Goal: Communication & Community: Answer question/provide support

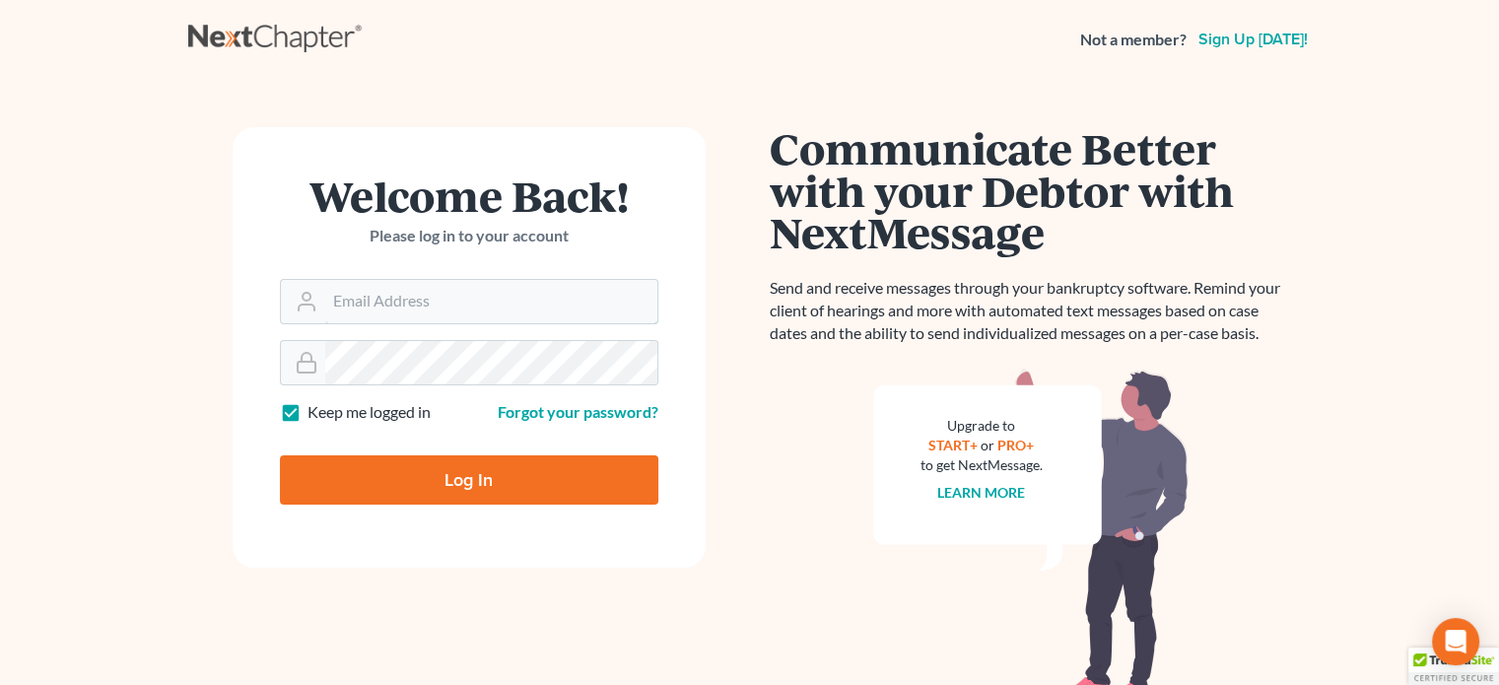
type input "[PERSON_NAME][EMAIL_ADDRESS][DOMAIN_NAME]"
click at [521, 472] on input "Log In" at bounding box center [469, 479] width 378 height 49
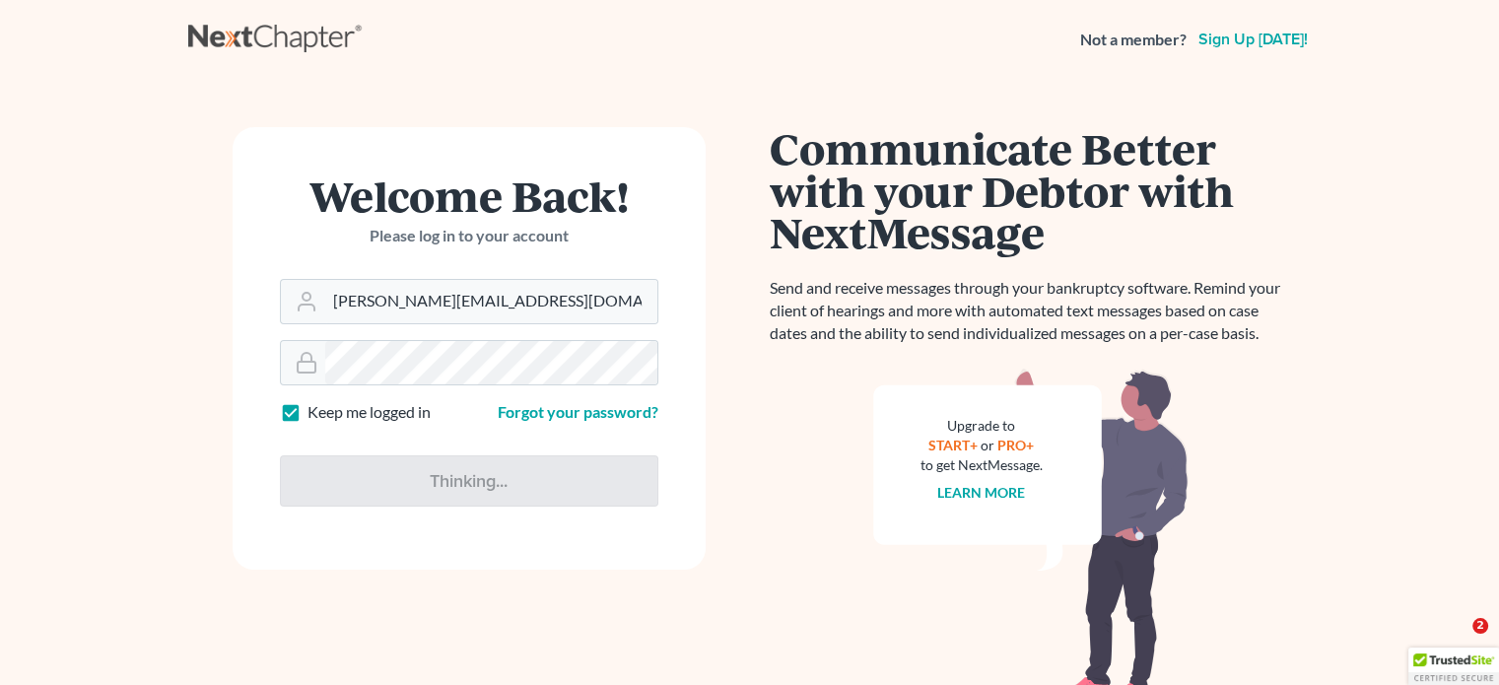
type input "Thinking..."
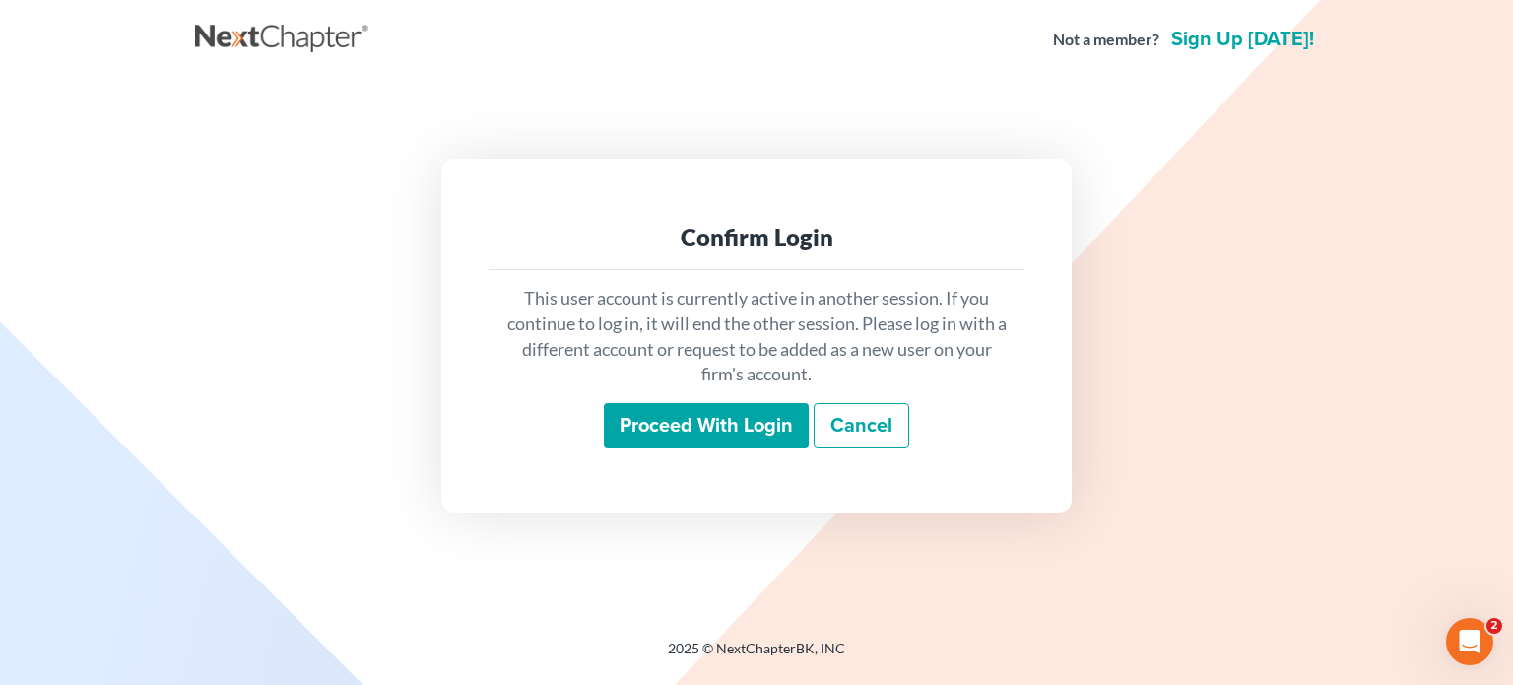
click at [751, 406] on input "Proceed with login" at bounding box center [706, 425] width 205 height 45
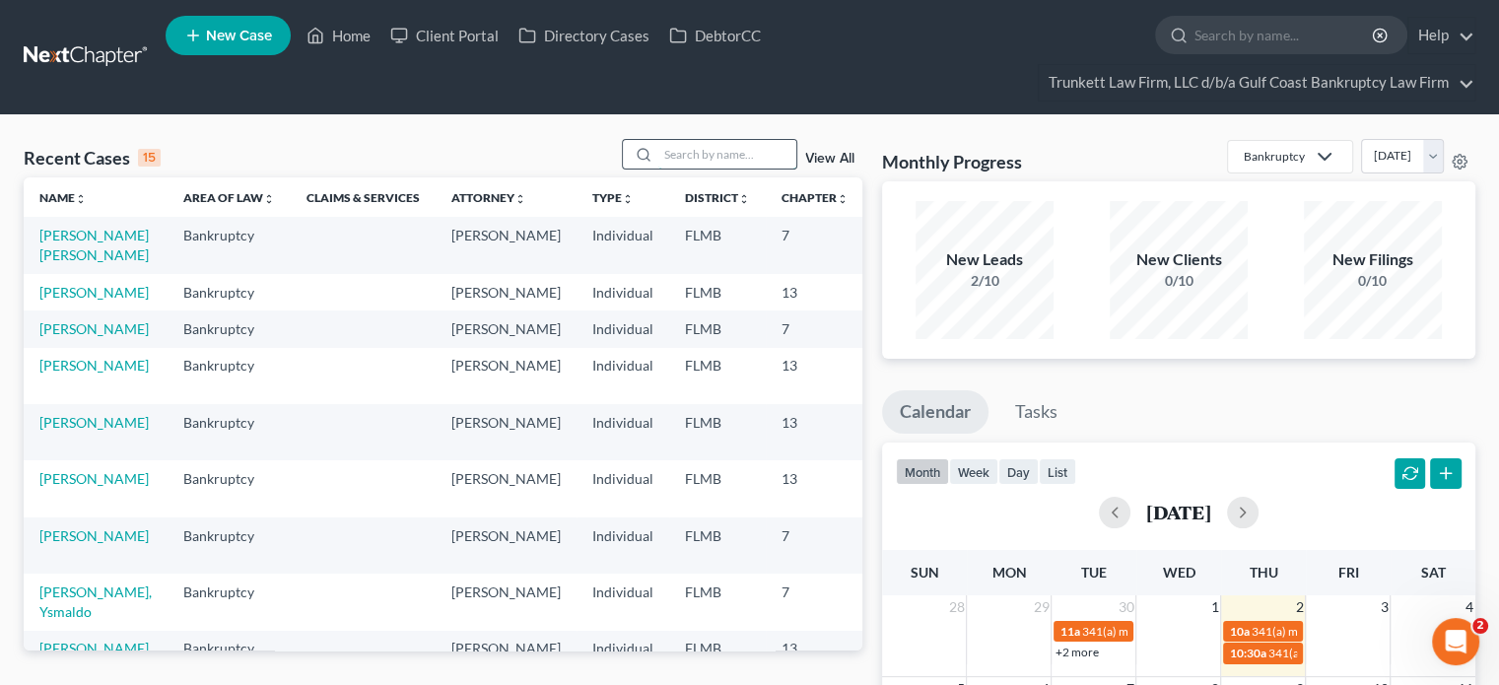
click at [757, 153] on input "search" at bounding box center [727, 154] width 138 height 29
type input "y"
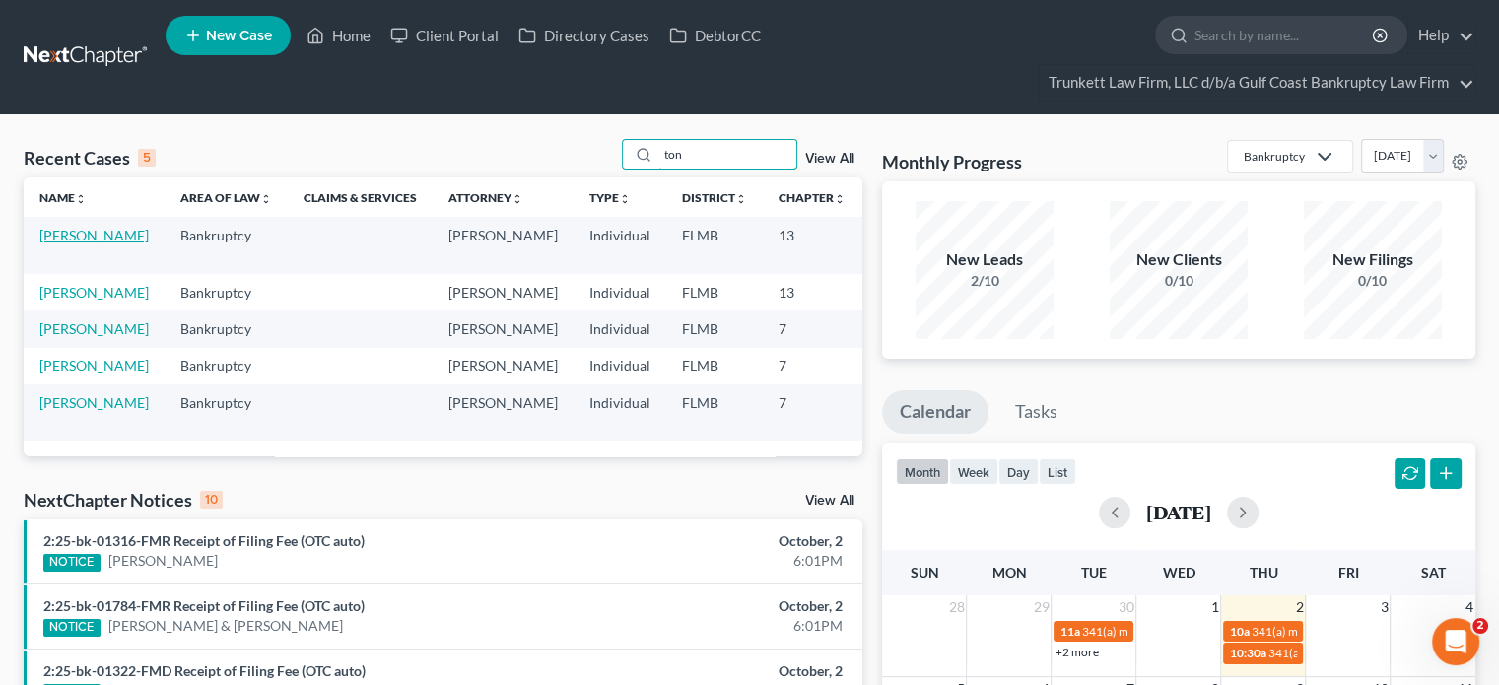
type input "ton"
click at [70, 243] on link "[PERSON_NAME]" at bounding box center [93, 235] width 109 height 17
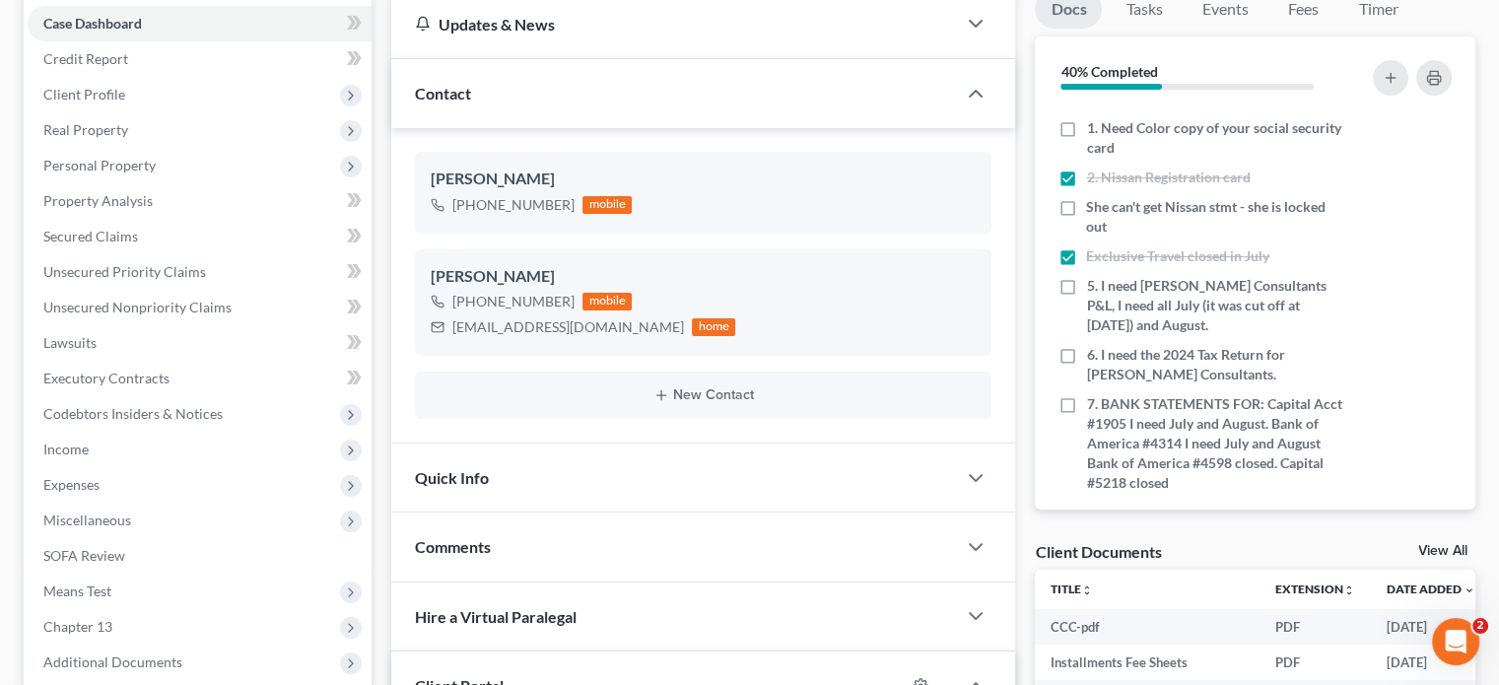
scroll to position [233, 0]
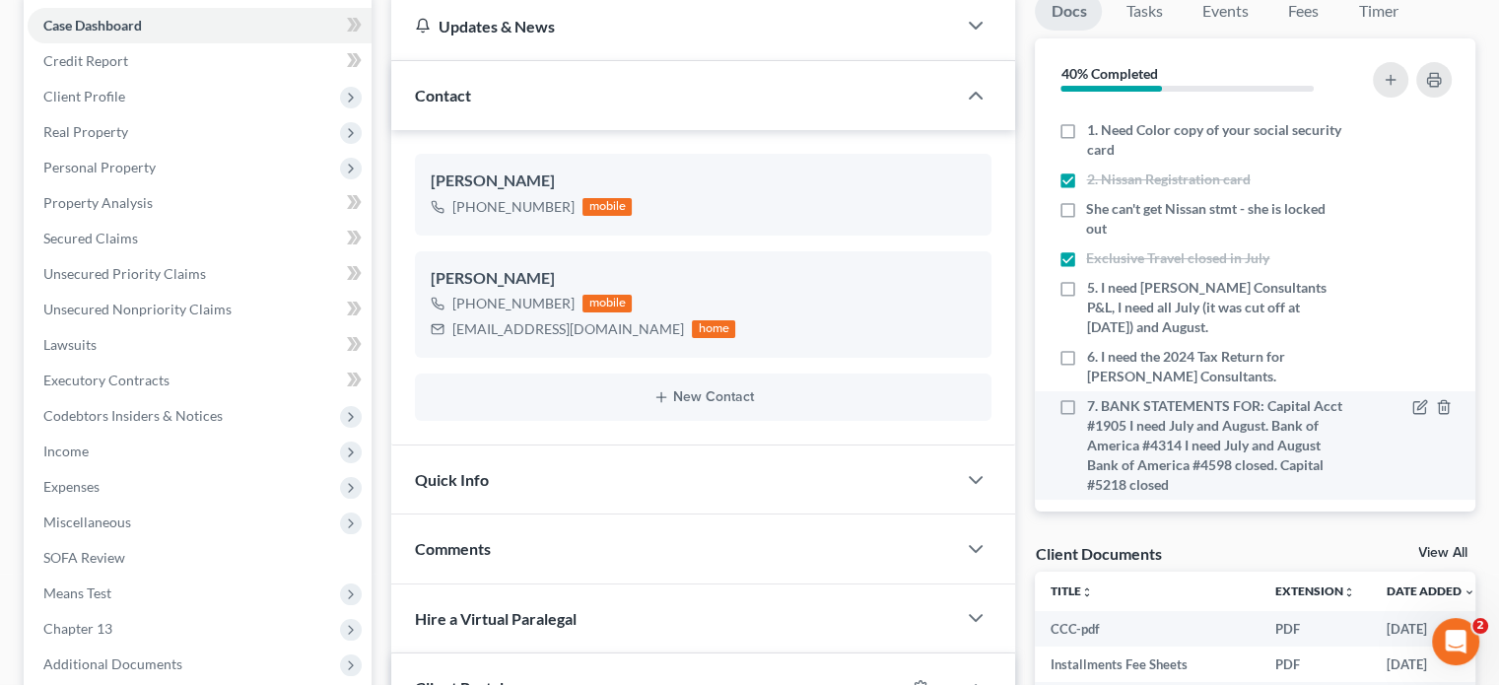
click at [1086, 396] on label "7. BANK STATEMENTS FOR: Capital Acct #1905 I need July and August. Bank of Amer…" at bounding box center [1217, 445] width 262 height 99
click at [1094, 396] on input "7. BANK STATEMENTS FOR: Capital Acct #1905 I need July and August. Bank of Amer…" at bounding box center [1100, 402] width 13 height 13
checkbox input "true"
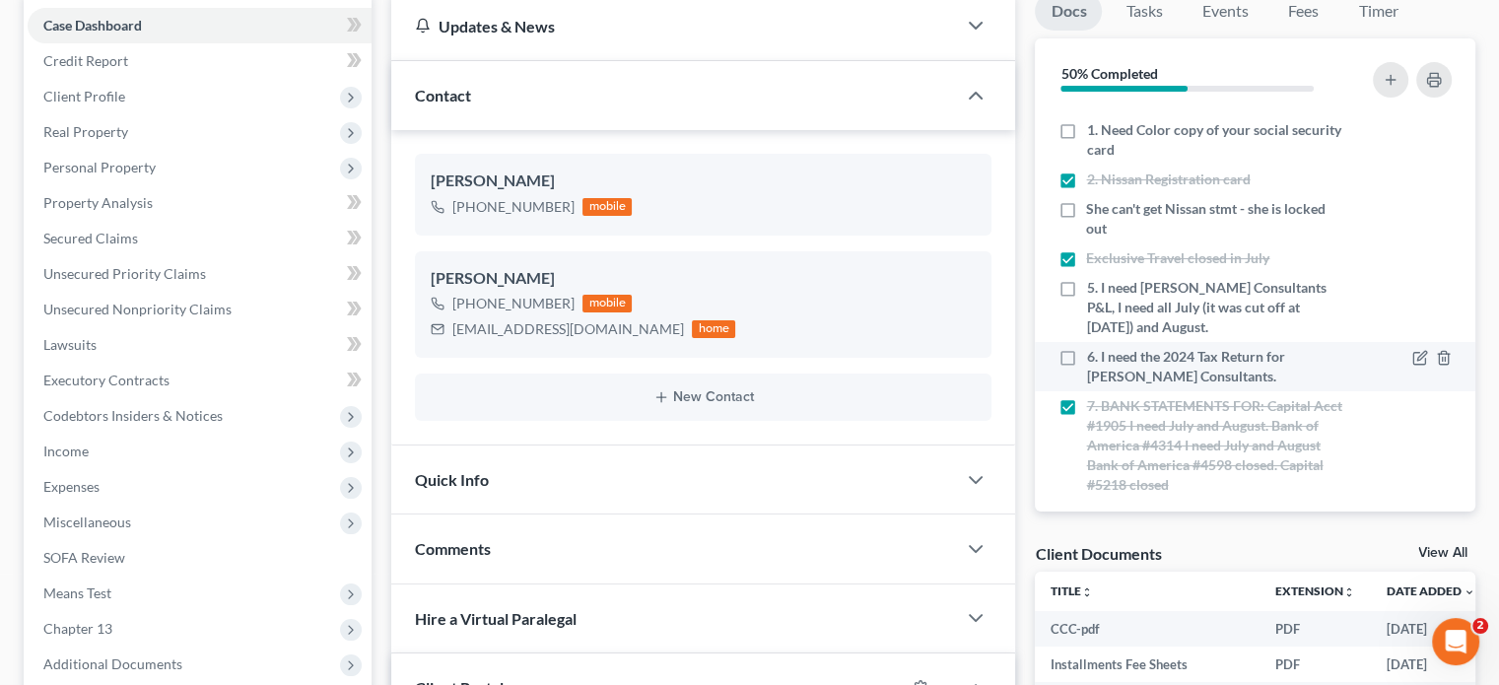
click at [1086, 347] on label "6. I need the 2024 Tax Return for Toney Consultants." at bounding box center [1217, 366] width 262 height 39
click at [1094, 347] on input "6. I need the 2024 Tax Return for Toney Consultants." at bounding box center [1100, 353] width 13 height 13
checkbox input "true"
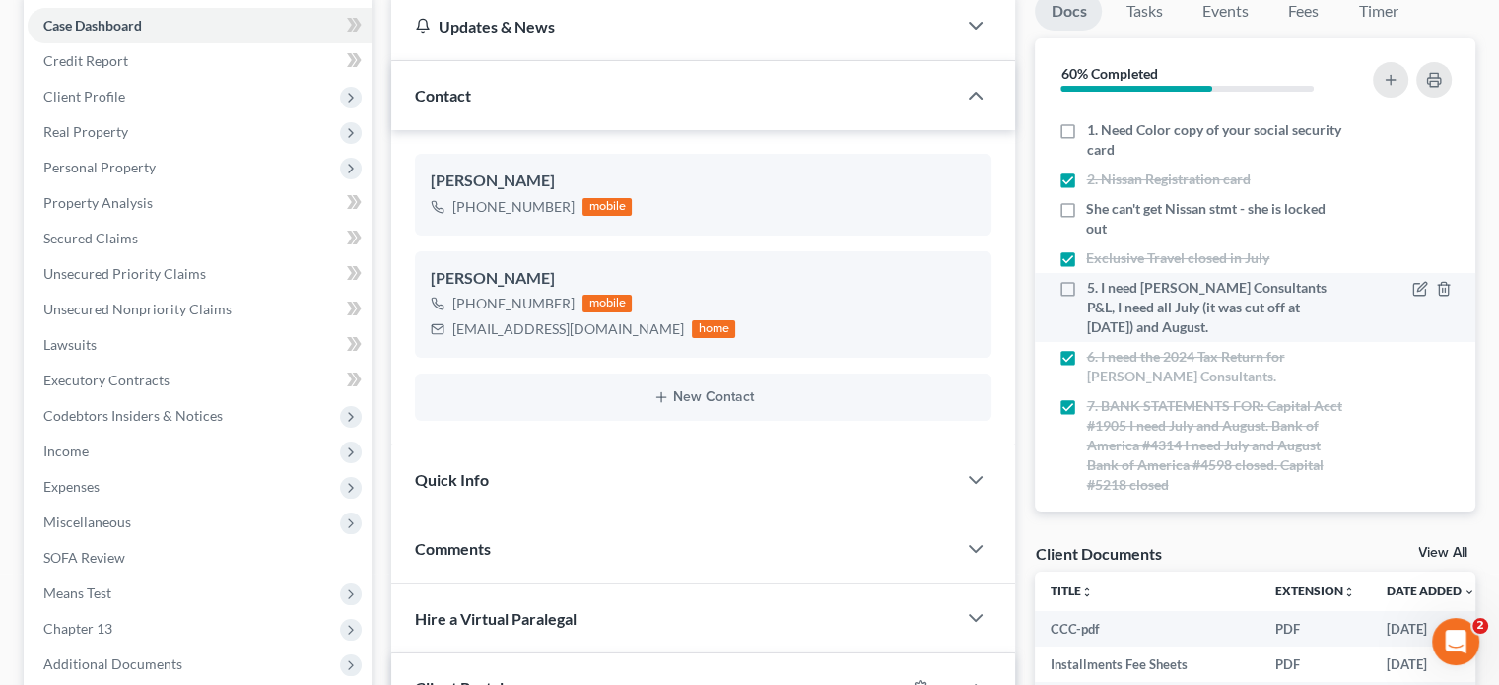
click at [1086, 278] on label "5. I need Toney Consultants P&L, I need all July (it was cut off at july 18th) …" at bounding box center [1217, 307] width 262 height 59
click at [1094, 278] on input "5. I need Toney Consultants P&L, I need all July (it was cut off at july 18th) …" at bounding box center [1100, 284] width 13 height 13
checkbox input "true"
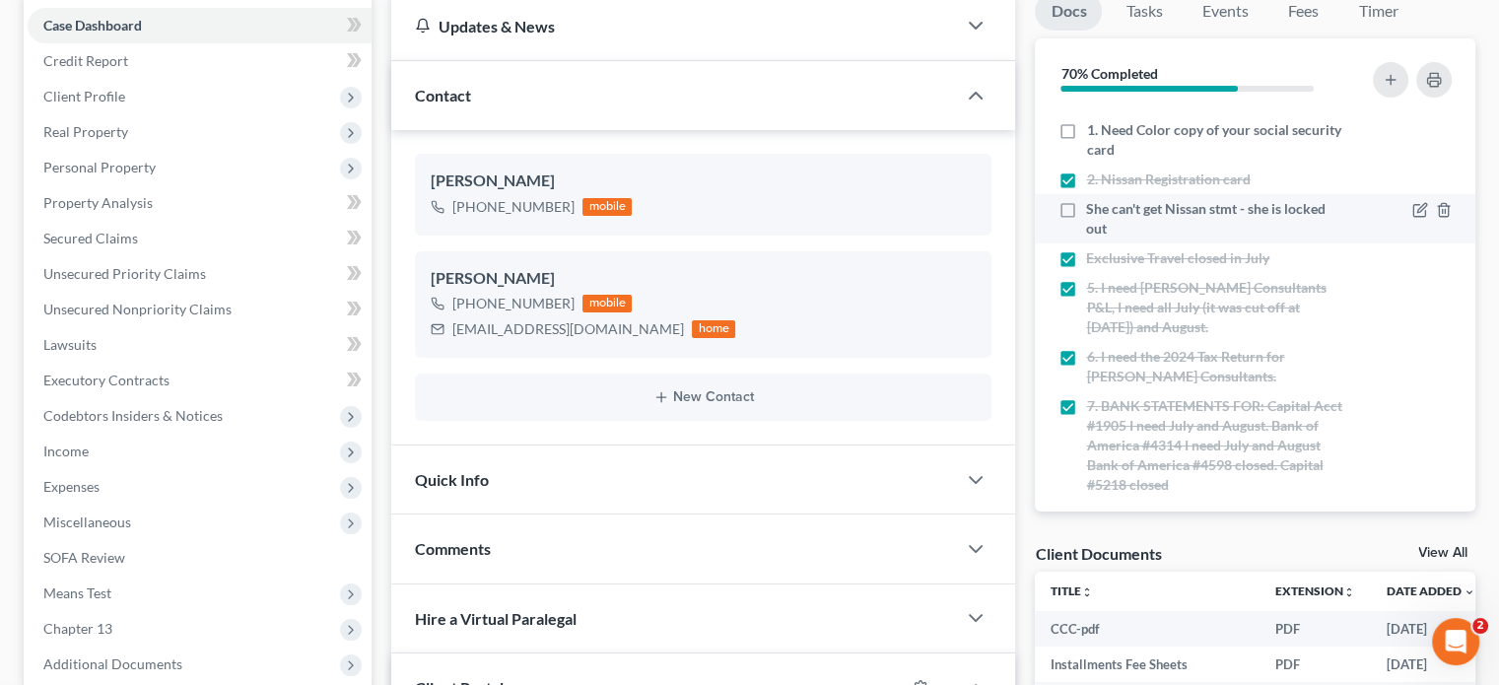
click at [1086, 199] on label "She can't get Nissan stmt - she is locked out" at bounding box center [1217, 218] width 262 height 39
click at [1094, 199] on input "She can't get Nissan stmt - she is locked out" at bounding box center [1100, 205] width 13 height 13
checkbox input "true"
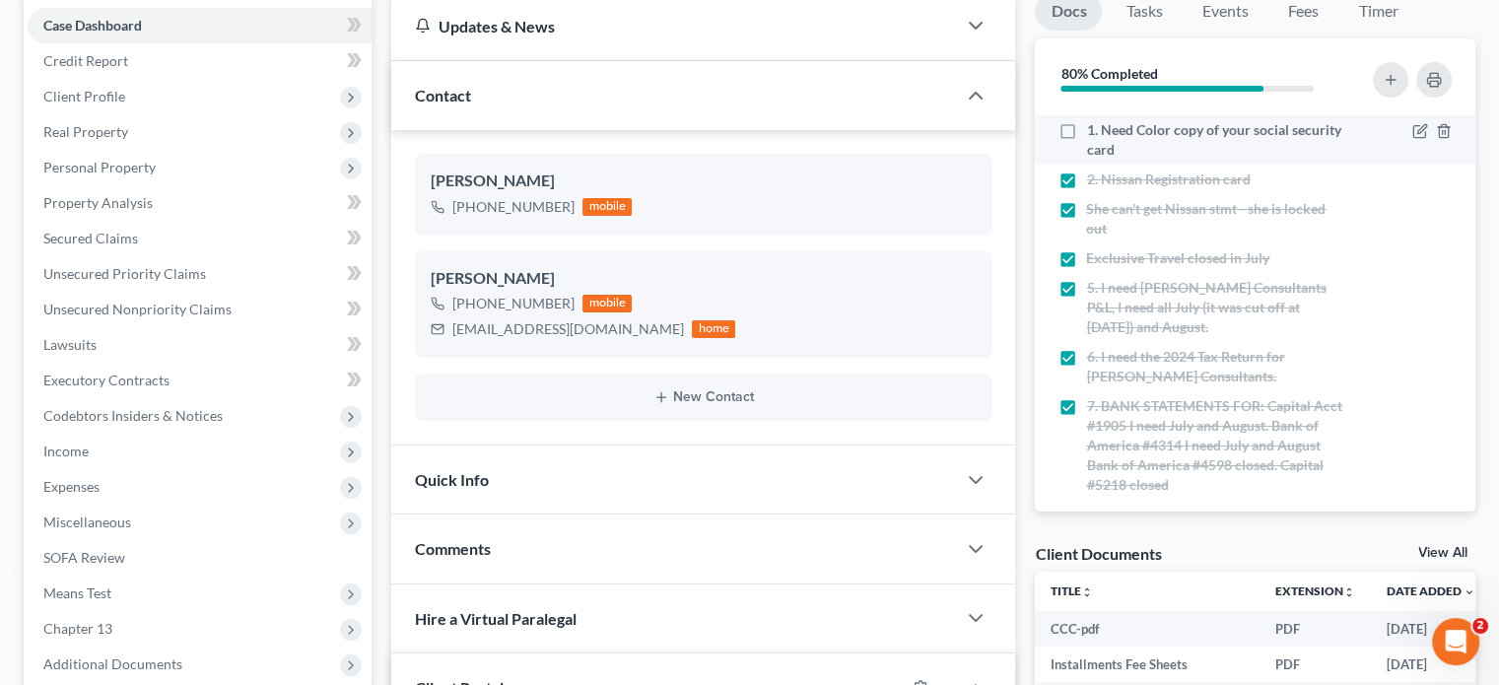
click at [1086, 120] on label "1. Need Color copy of your social security card" at bounding box center [1217, 139] width 262 height 39
click at [1094, 120] on input "1. Need Color copy of your social security card" at bounding box center [1100, 126] width 13 height 13
checkbox input "true"
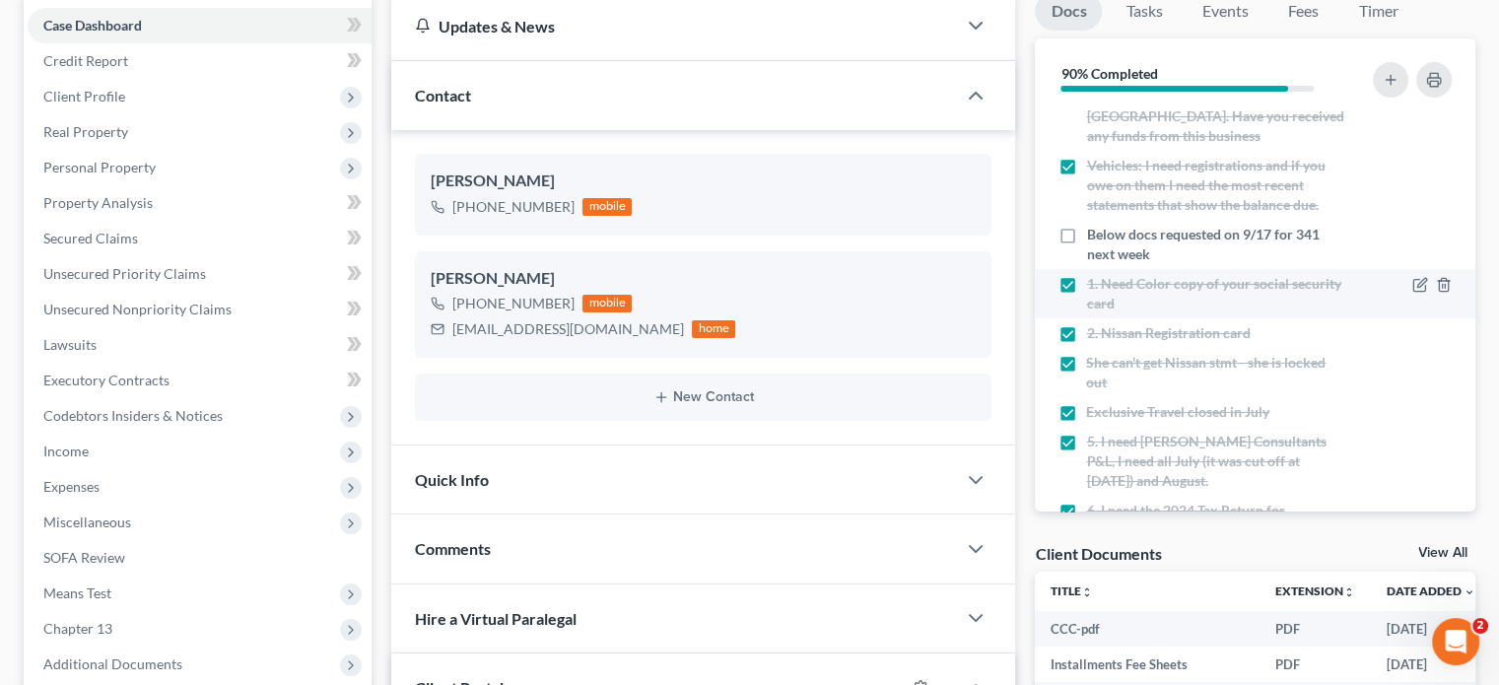
scroll to position [102, 0]
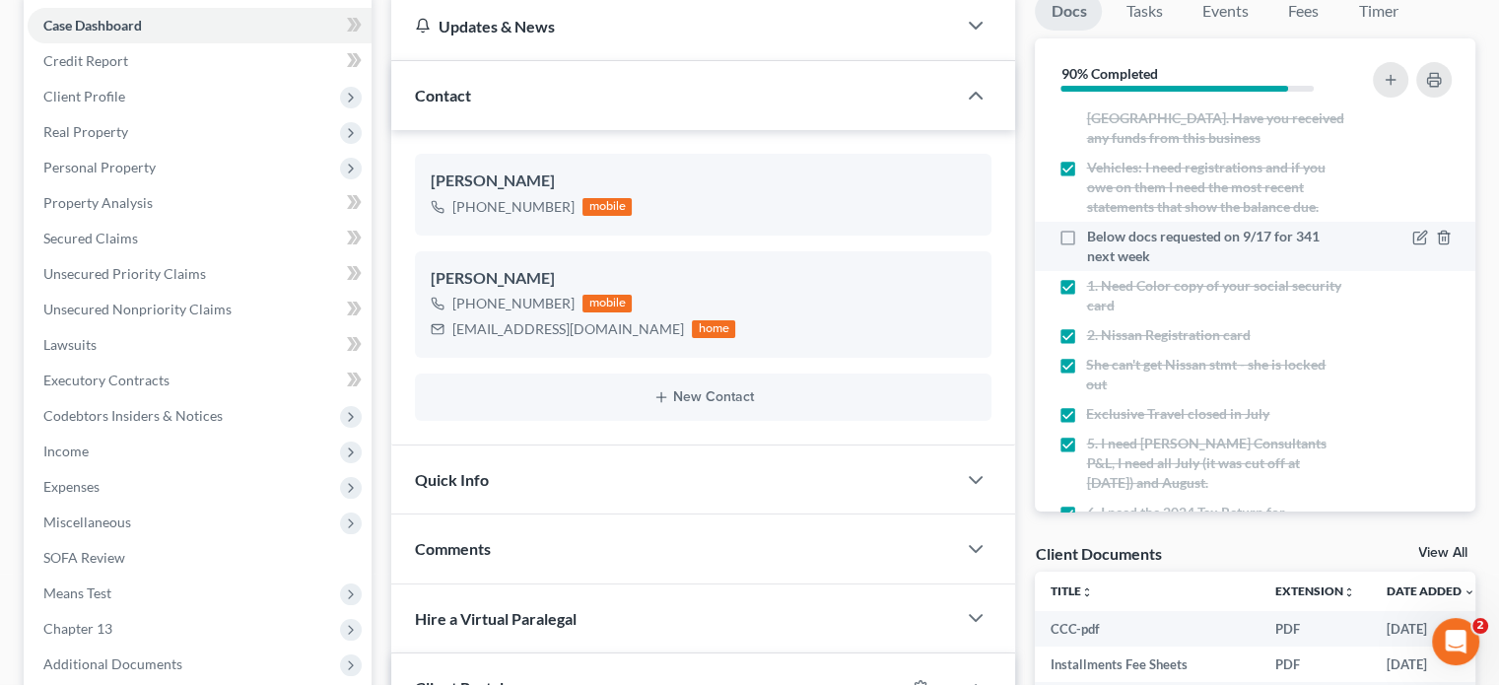
click at [1086, 227] on label "Below docs requested on 9/17 for 341 next week" at bounding box center [1217, 246] width 262 height 39
click at [1094, 227] on input "Below docs requested on 9/17 for 341 next week" at bounding box center [1100, 233] width 13 height 13
checkbox input "true"
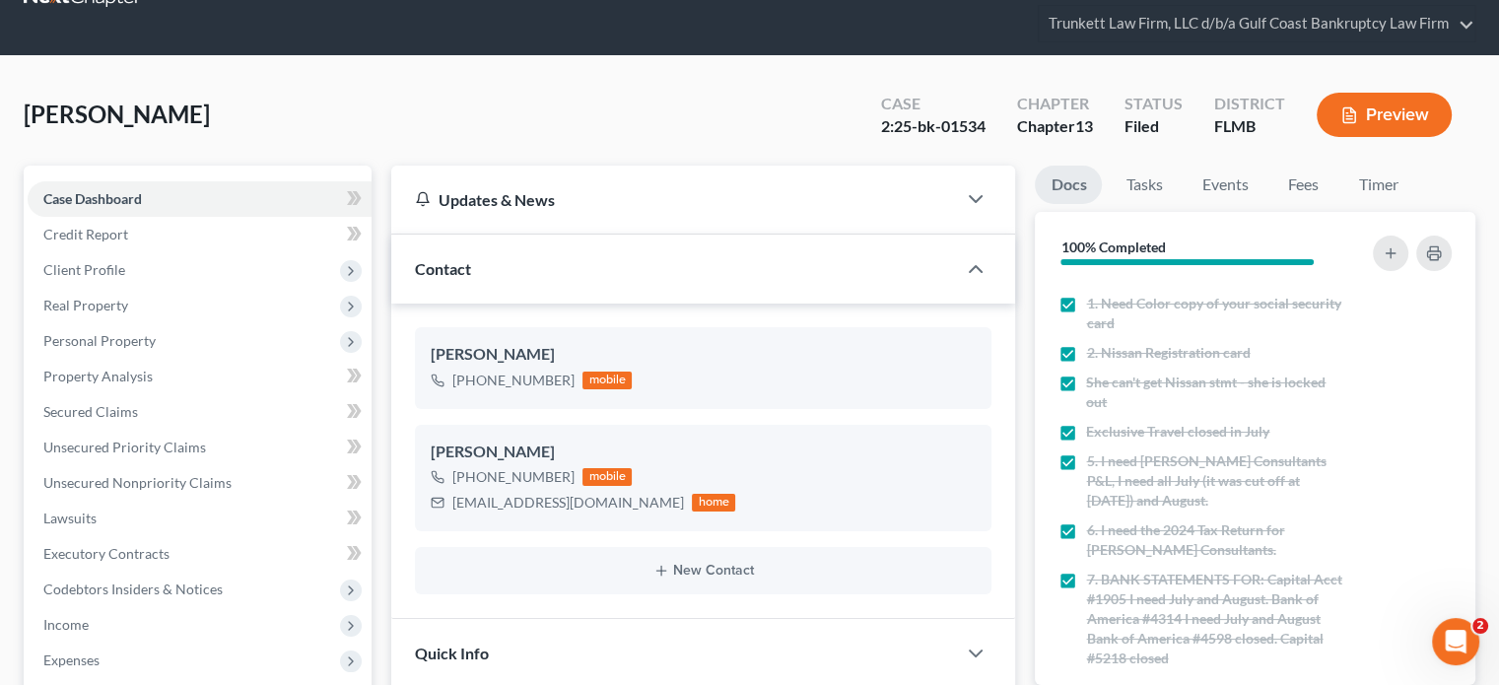
scroll to position [0, 0]
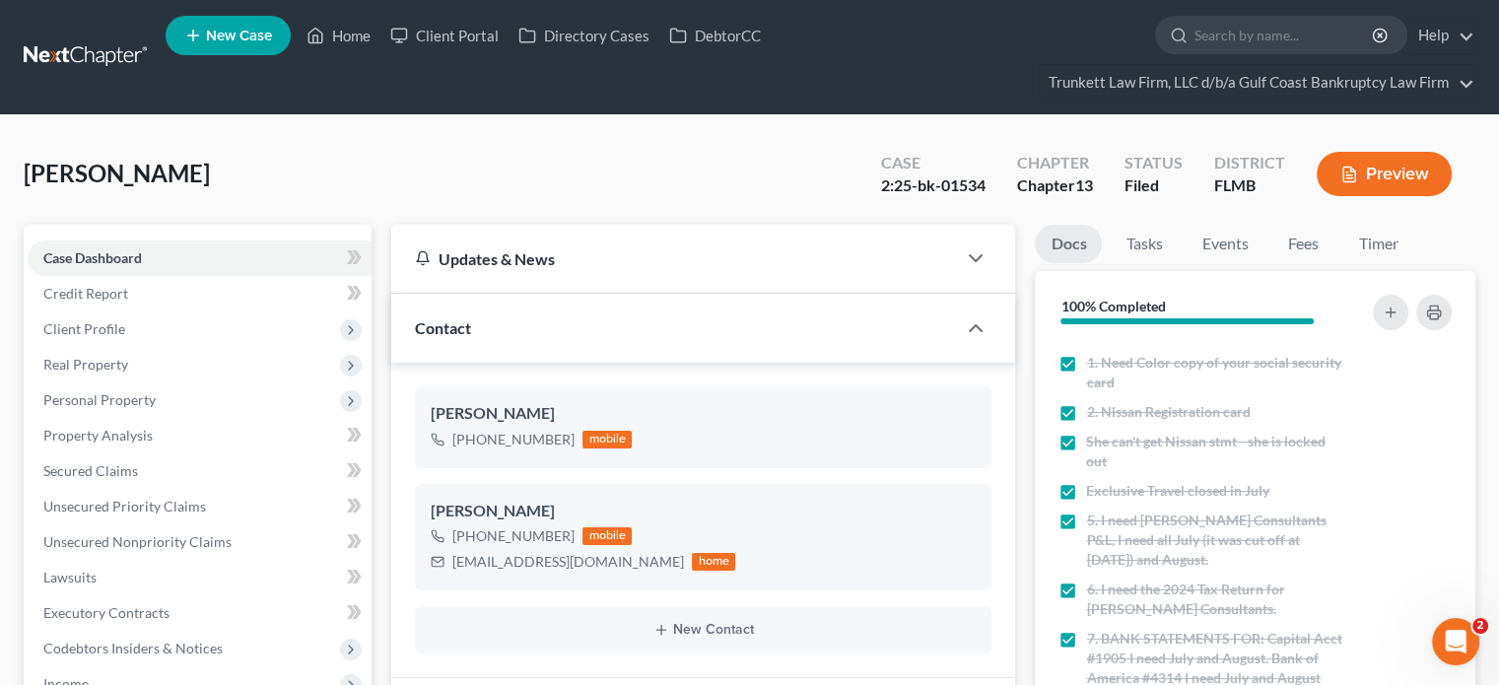
click at [122, 54] on link at bounding box center [87, 56] width 126 height 35
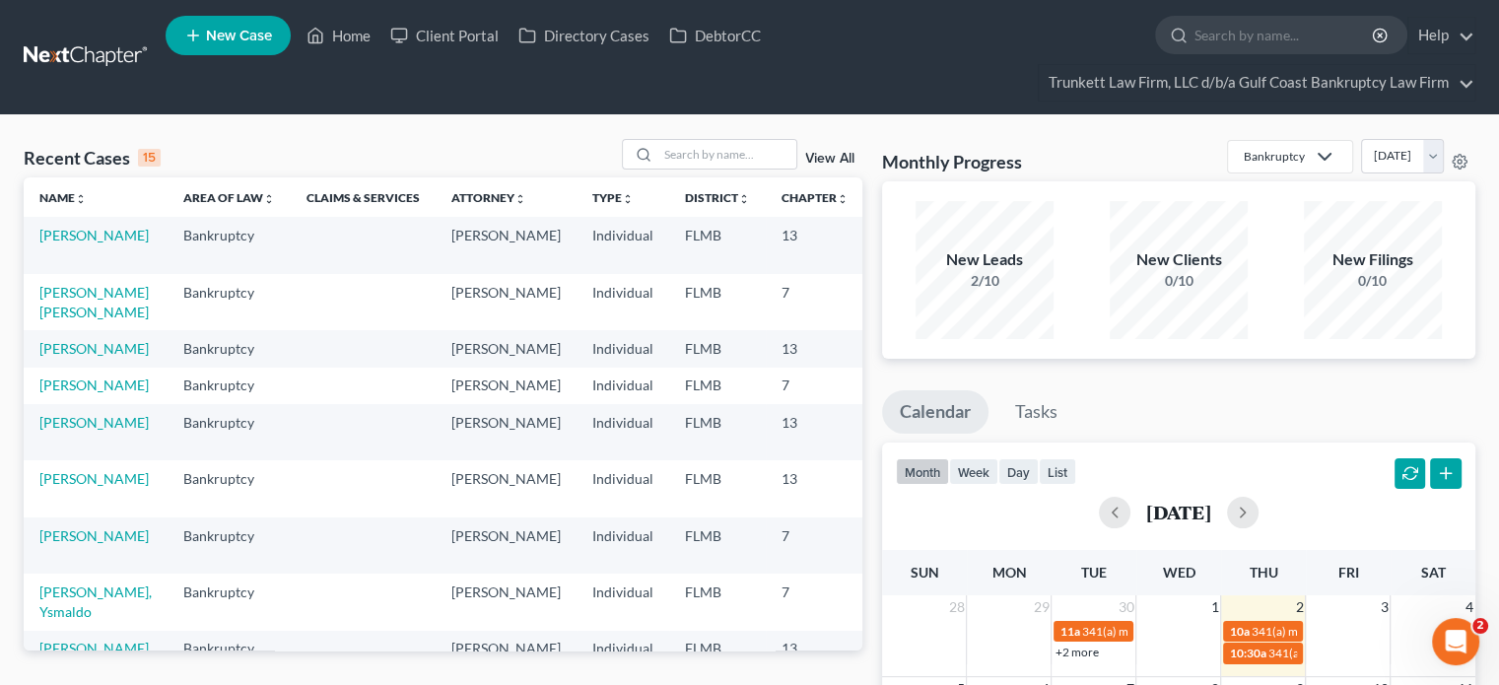
click at [821, 157] on link "View All" at bounding box center [829, 159] width 49 height 14
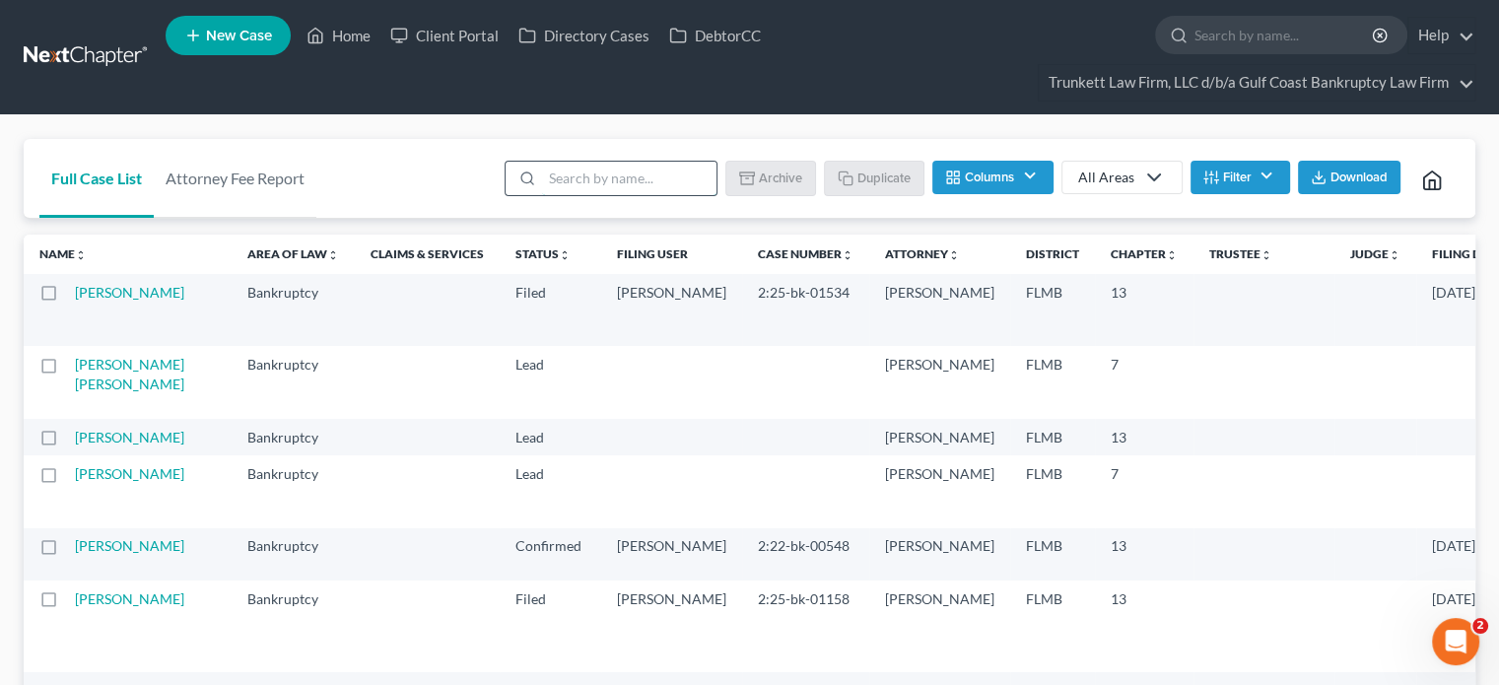
click at [635, 165] on input "search" at bounding box center [629, 179] width 174 height 34
type input "rihl"
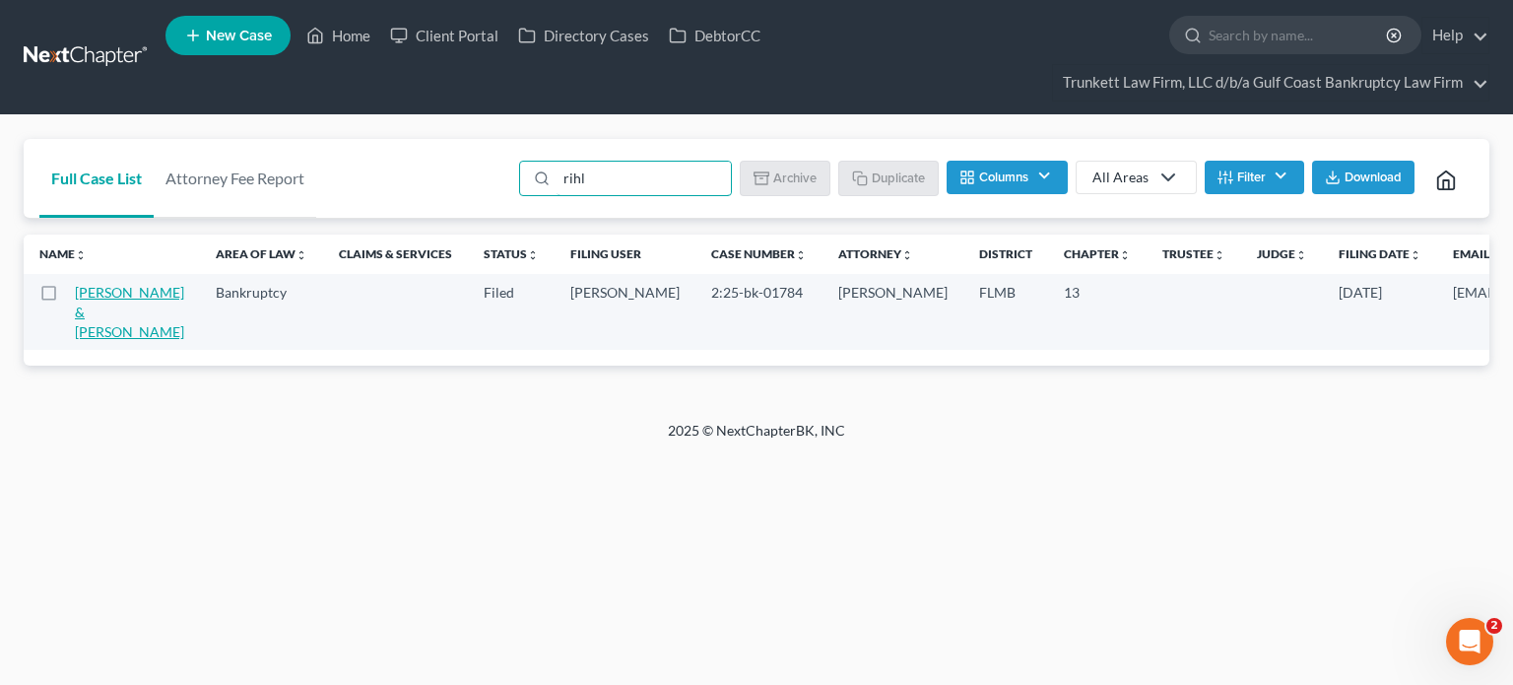
click at [93, 310] on link "[PERSON_NAME] & [PERSON_NAME]" at bounding box center [129, 312] width 109 height 56
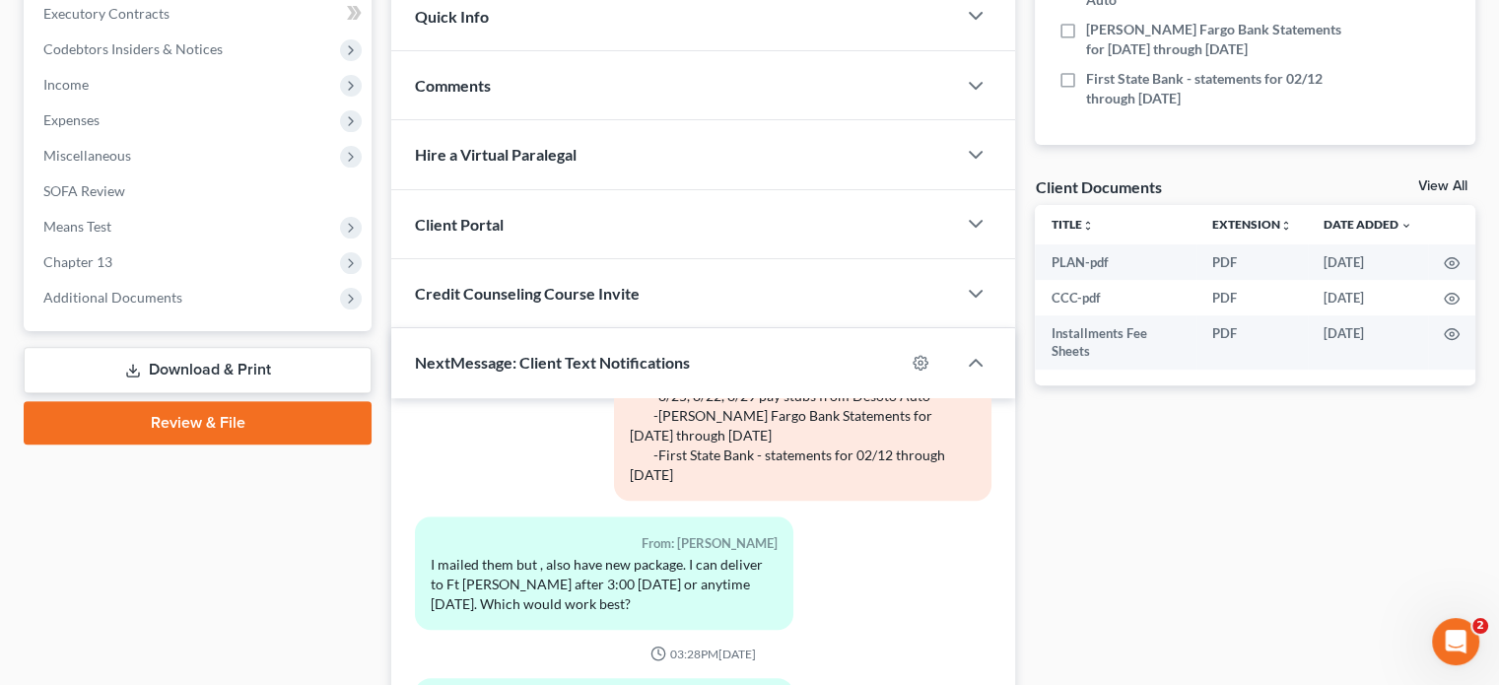
scroll to position [825, 0]
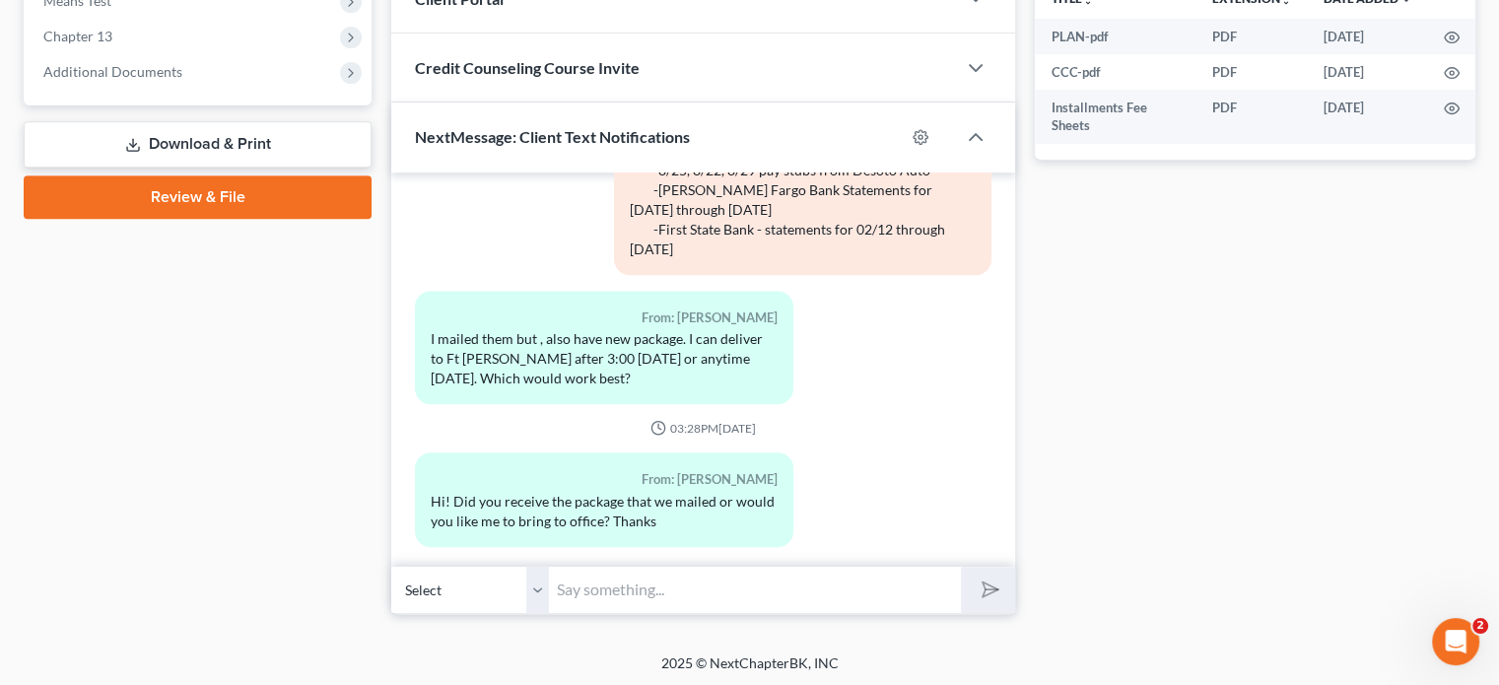
click at [706, 577] on input "text" at bounding box center [755, 590] width 412 height 48
click at [644, 587] on input "text" at bounding box center [755, 590] width 412 height 48
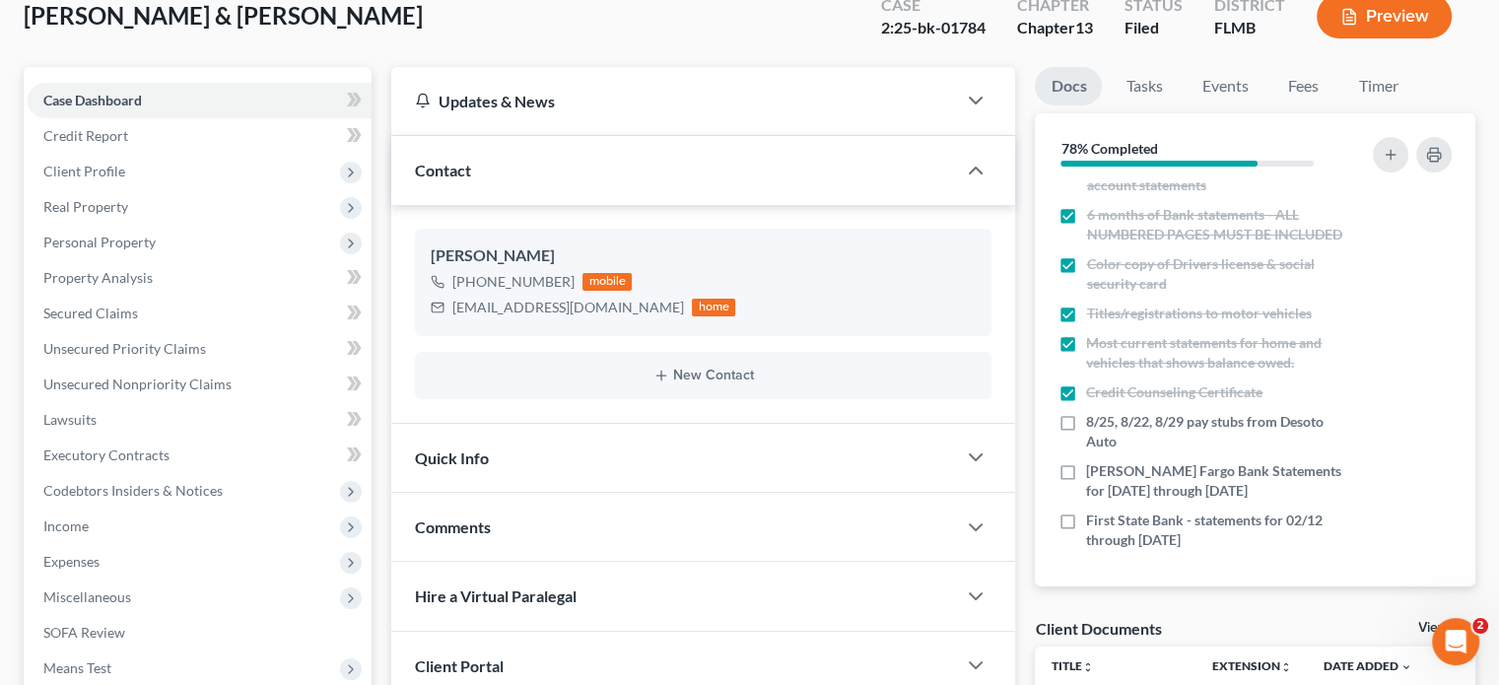
scroll to position [154, 0]
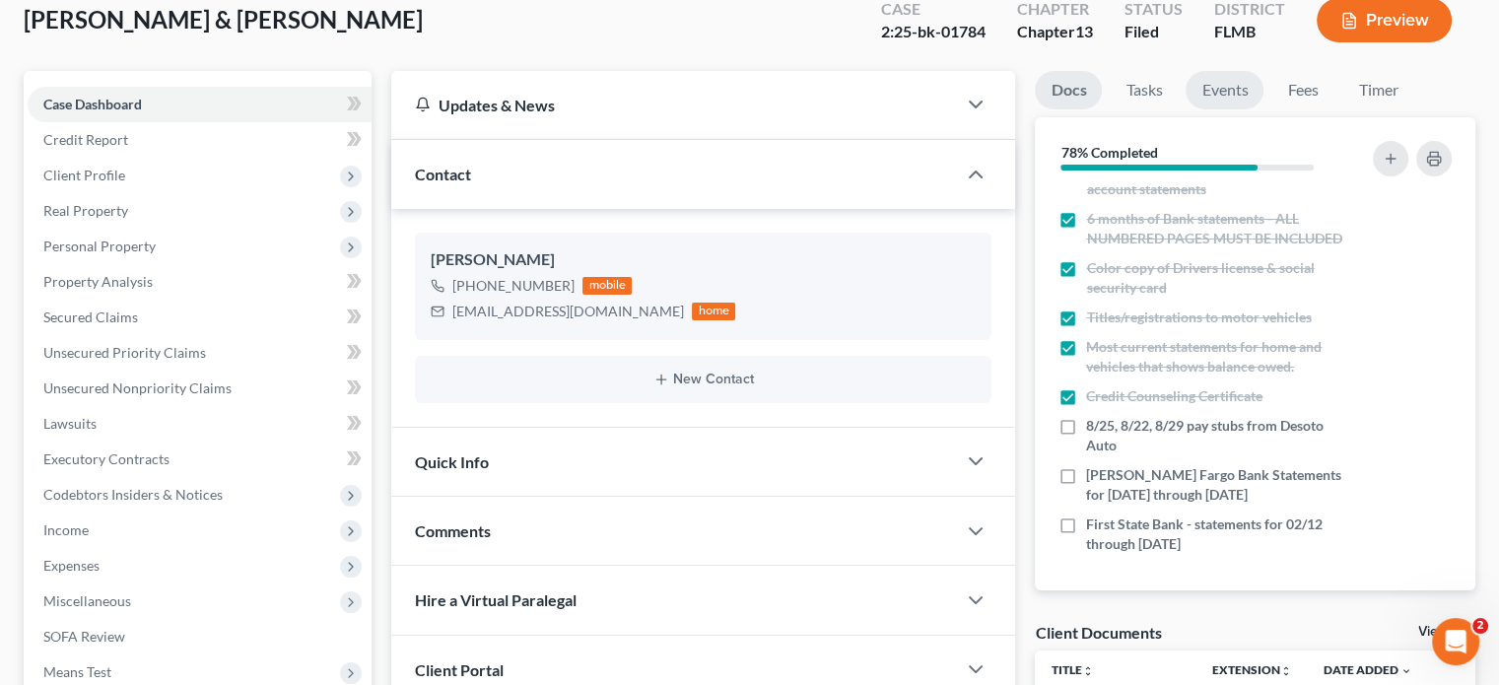
type input "Hello [PERSON_NAME], it came in the mail [DATE]. I am going over it now and wil…"
click at [1200, 89] on link "Events" at bounding box center [1224, 90] width 78 height 38
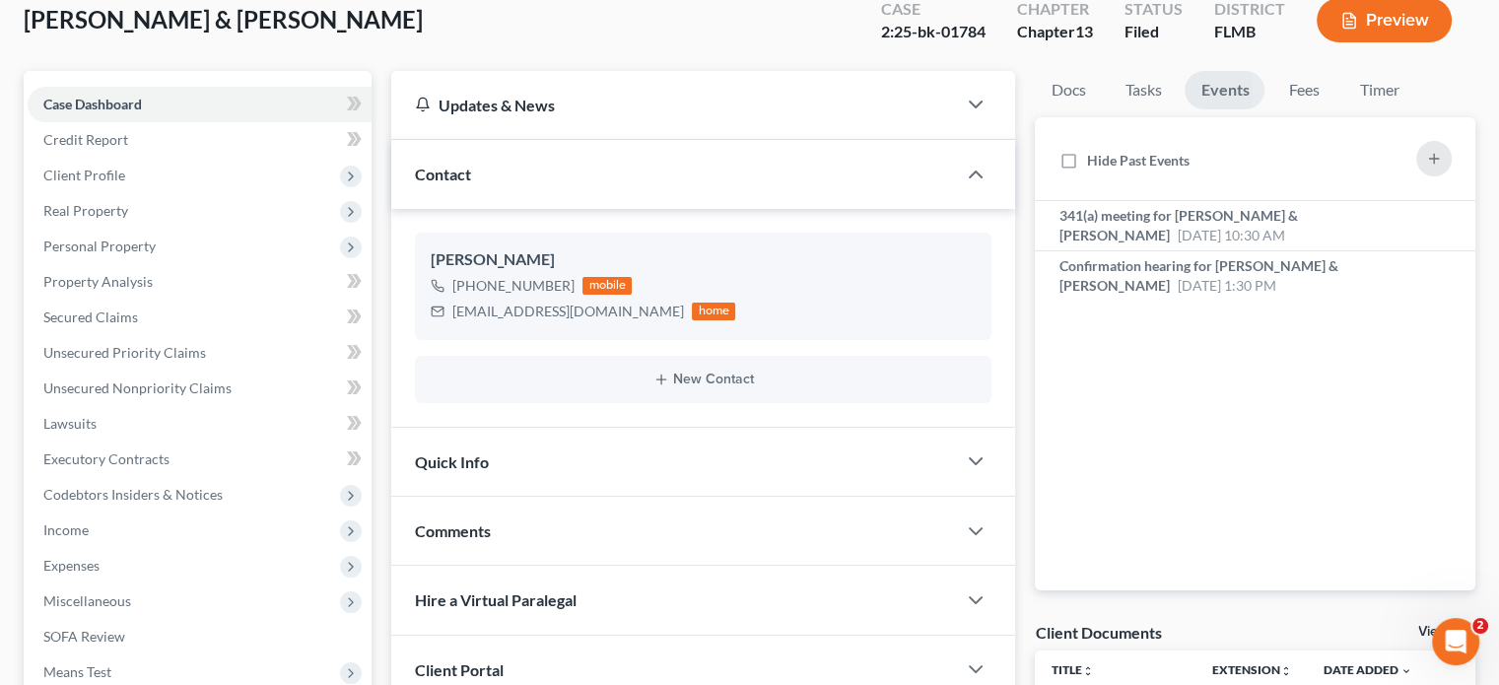
click at [1083, 337] on div "Nothing here yet! 341(a) meeting for [PERSON_NAME] & [PERSON_NAME] [DATE] 10:30…" at bounding box center [1255, 395] width 440 height 389
click at [1079, 82] on link "Docs" at bounding box center [1068, 90] width 66 height 38
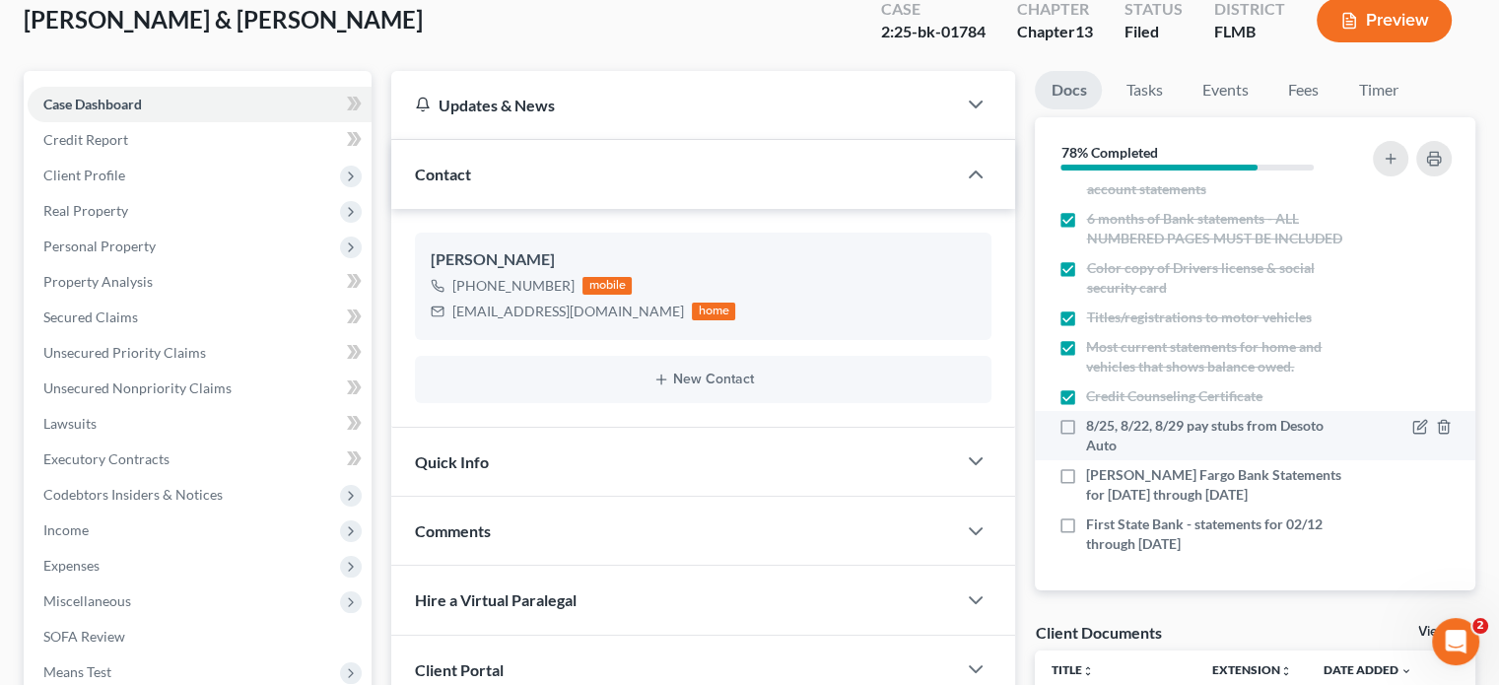
click at [1086, 419] on label "8/25, 8/22, 8/29 pay stubs from Desoto Auto" at bounding box center [1217, 435] width 262 height 39
click at [1094, 419] on input "8/25, 8/22, 8/29 pay stubs from Desoto Auto" at bounding box center [1100, 422] width 13 height 13
checkbox input "true"
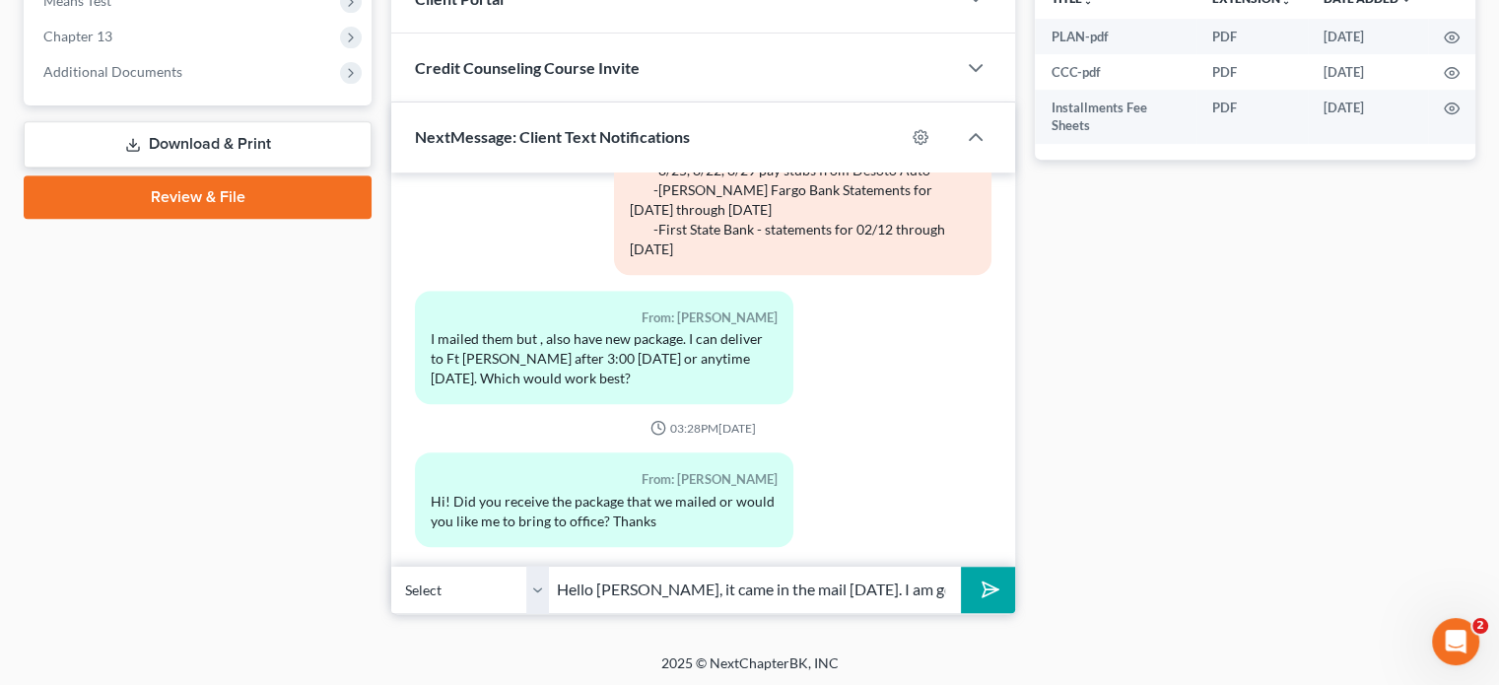
scroll to position [0, 184]
drag, startPoint x: 857, startPoint y: 593, endPoint x: 1046, endPoint y: 556, distance: 192.8
click at [1046, 556] on div "Updates & News × District Notes Take a look at NextChapter's District Notes to …" at bounding box center [933, 7] width 1104 height 1214
click at [959, 591] on input "Hello [PERSON_NAME], it came in the mail [DATE]. I am going over it now and wil…" at bounding box center [755, 590] width 412 height 48
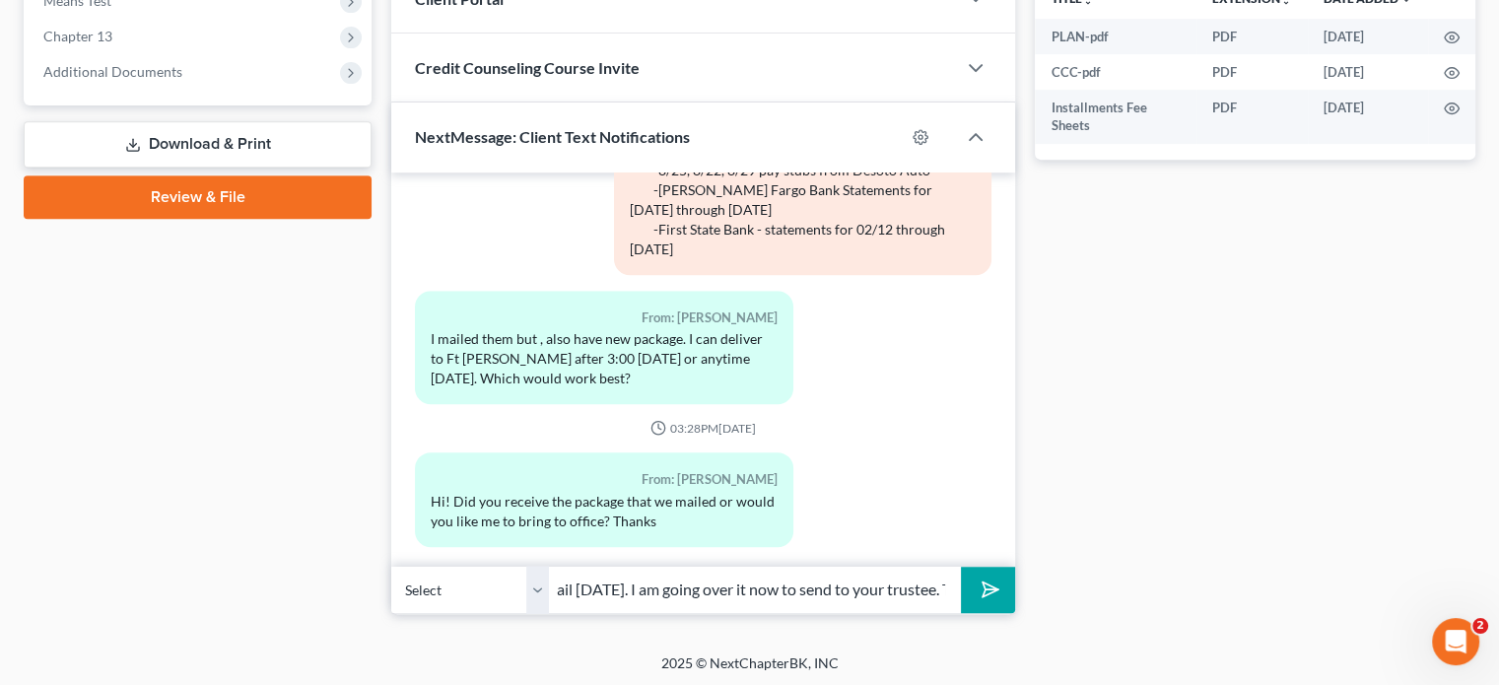
type input "Hello [PERSON_NAME], it came in the mail [DATE]. I am going over it now to send…"
click at [981, 601] on button "submit" at bounding box center [988, 590] width 54 height 46
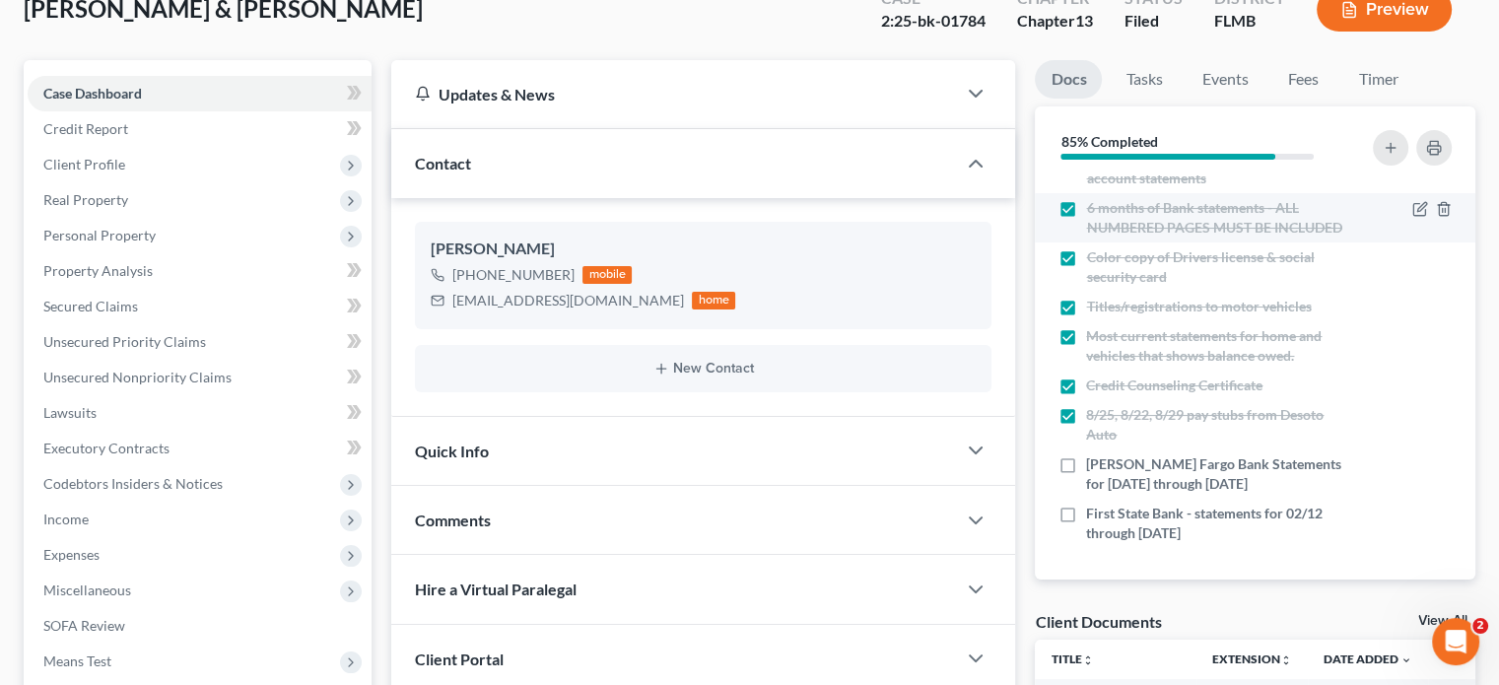
scroll to position [180, 0]
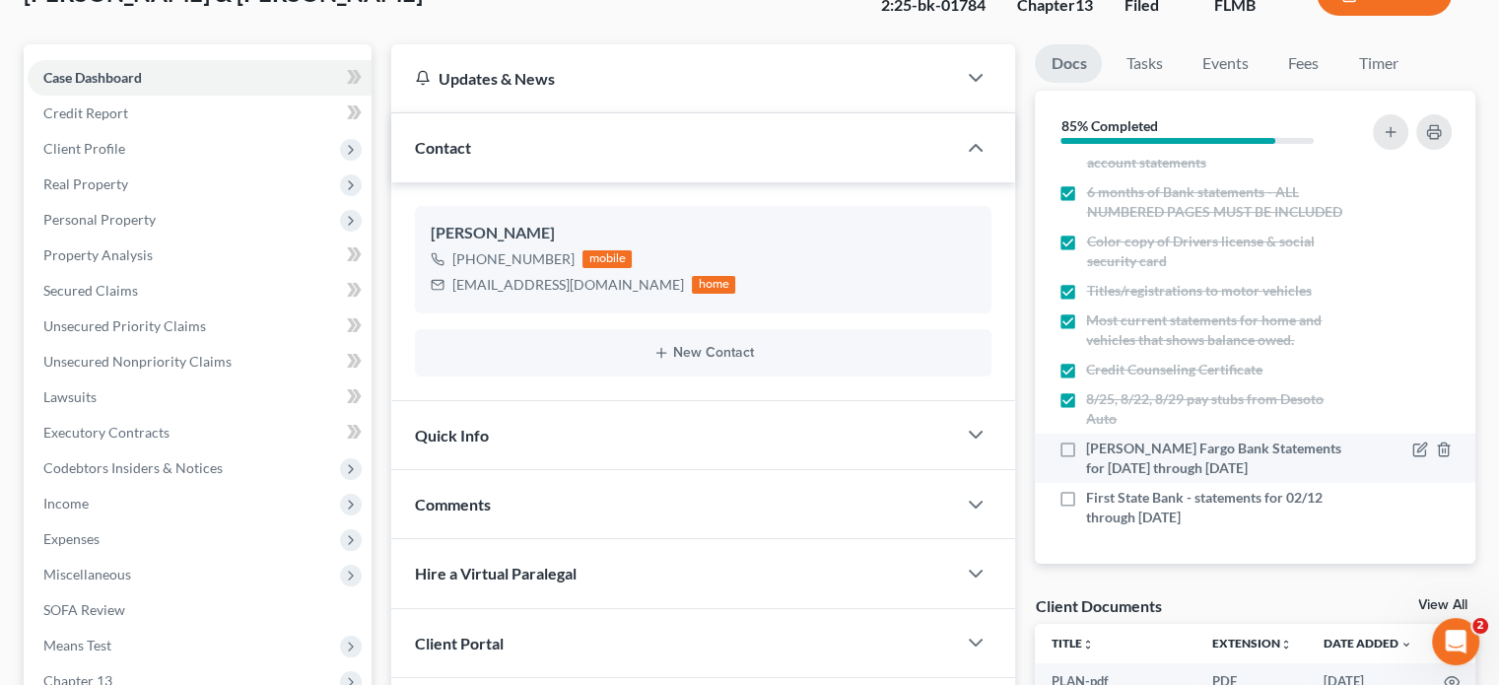
click at [1086, 449] on label "[PERSON_NAME] Fargo Bank Statements for [DATE] through [DATE]" at bounding box center [1217, 457] width 262 height 39
click at [1094, 449] on input "[PERSON_NAME] Fargo Bank Statements for [DATE] through [DATE]" at bounding box center [1100, 444] width 13 height 13
checkbox input "true"
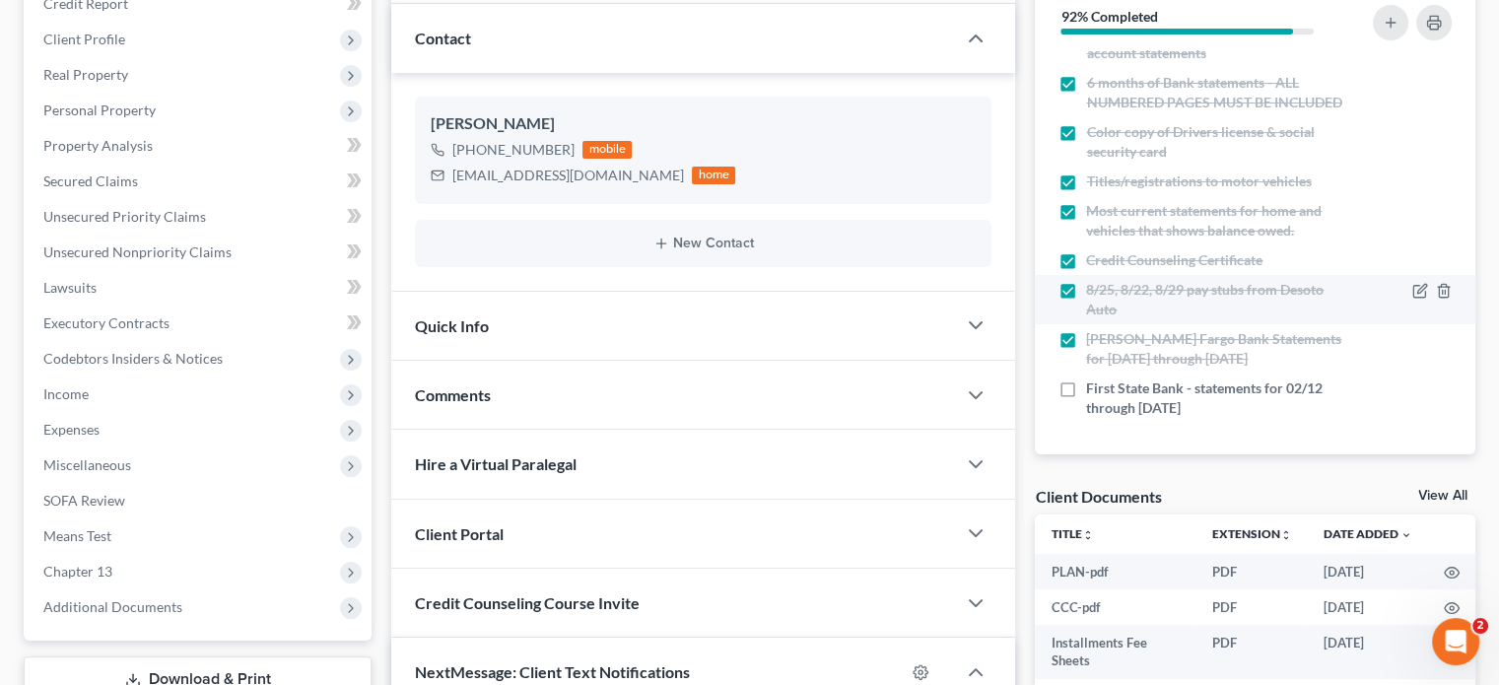
scroll to position [291, 0]
